Goal: Information Seeking & Learning: Find specific page/section

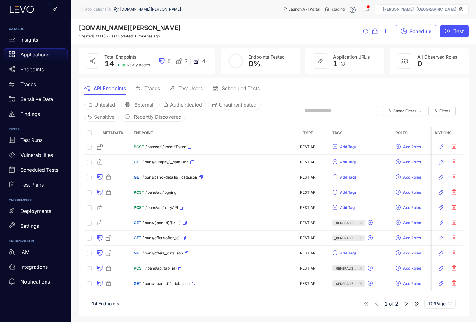
click at [97, 11] on span "Applications" at bounding box center [95, 9] width 21 height 4
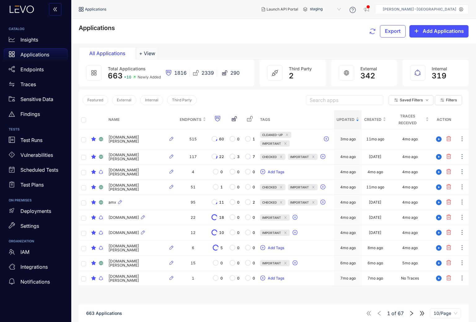
click at [320, 103] on input "search" at bounding box center [344, 99] width 70 height 9
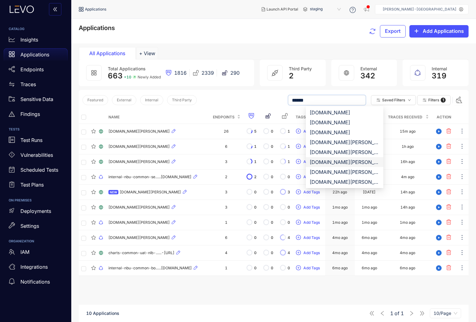
click at [327, 164] on div "[DOMAIN_NAME][PERSON_NAME]" at bounding box center [344, 162] width 70 height 7
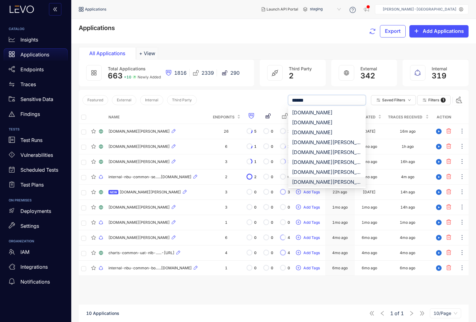
click at [314, 182] on div "[DOMAIN_NAME][PERSON_NAME]" at bounding box center [327, 181] width 70 height 7
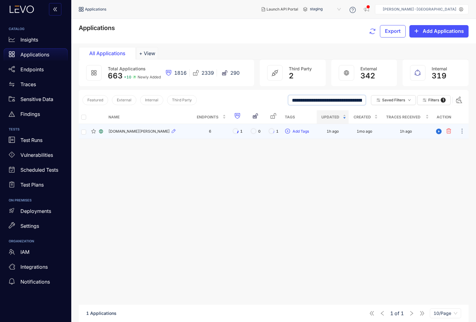
type input "**********"
click at [141, 132] on span "[DOMAIN_NAME][PERSON_NAME]" at bounding box center [138, 131] width 61 height 4
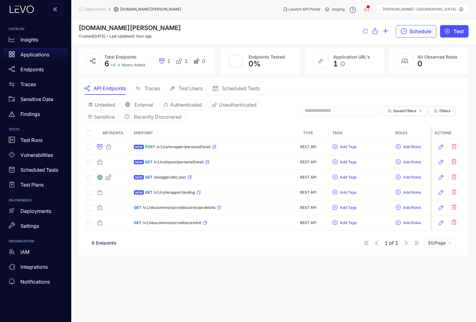
click at [148, 89] on span "Traces" at bounding box center [151, 89] width 15 height 6
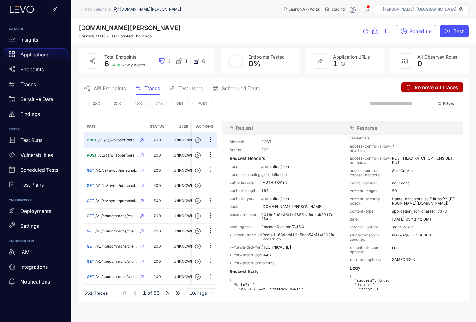
scroll to position [9, 0]
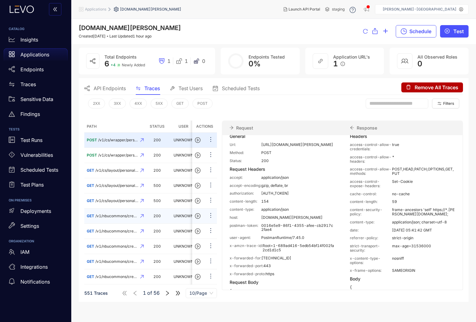
click at [112, 214] on span "/v1/nbucommons/creditscore/init" at bounding box center [116, 216] width 43 height 4
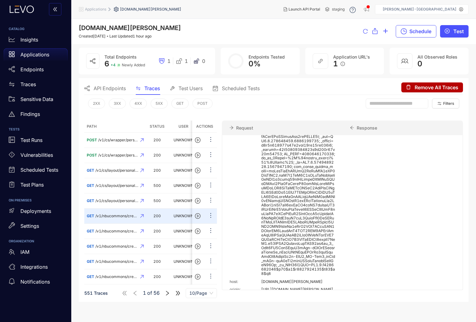
scroll to position [317, 0]
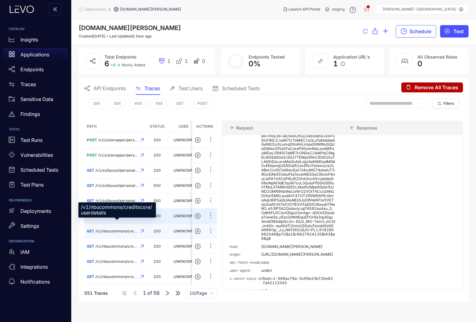
click at [107, 229] on span "/v1/nbucommons/creditscore/userdetails" at bounding box center [116, 231] width 43 height 4
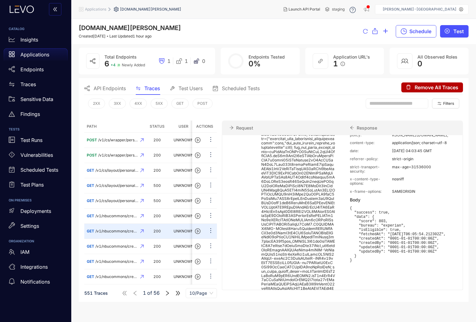
scroll to position [99, 0]
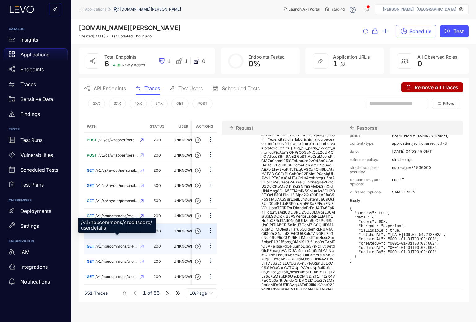
click at [115, 244] on span "/v1/nbucommons/creditscore/userdetails" at bounding box center [116, 246] width 43 height 4
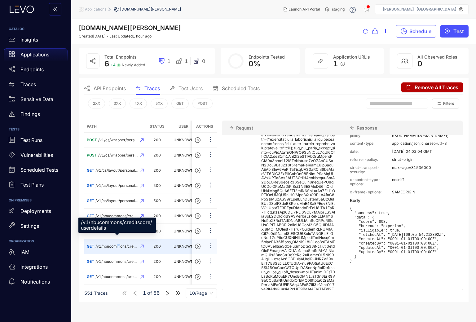
click at [119, 244] on span "/v1/nbucommons/creditscore/userdetails" at bounding box center [116, 246] width 43 height 4
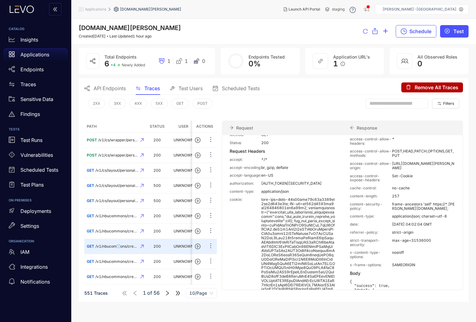
scroll to position [0, 0]
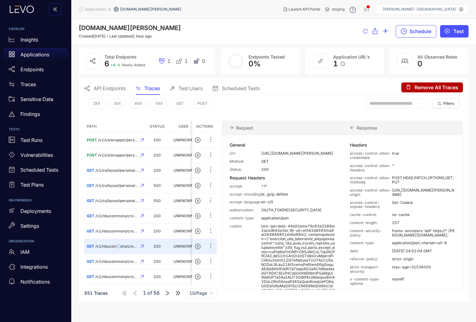
drag, startPoint x: 262, startPoint y: 147, endPoint x: 284, endPoint y: 155, distance: 23.3
click at [284, 155] on p "[URL][DOMAIN_NAME][PERSON_NAME]" at bounding box center [298, 153] width 74 height 4
copy p "[URL][DOMAIN_NAME][PERSON_NAME]"
click at [115, 86] on span "API Endpoints" at bounding box center [110, 89] width 32 height 6
